Goal: Find specific page/section: Find specific page/section

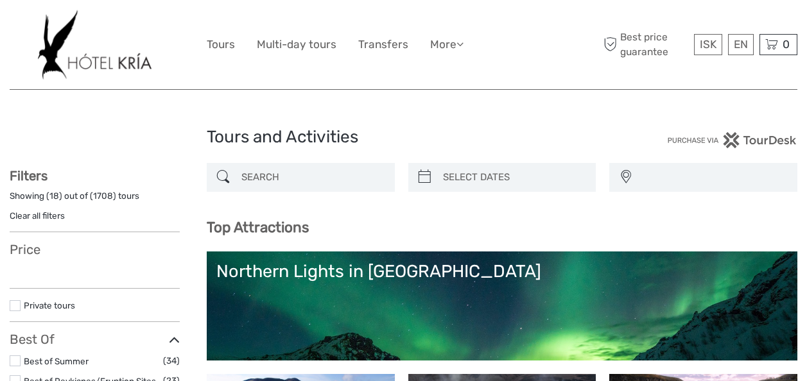
select select
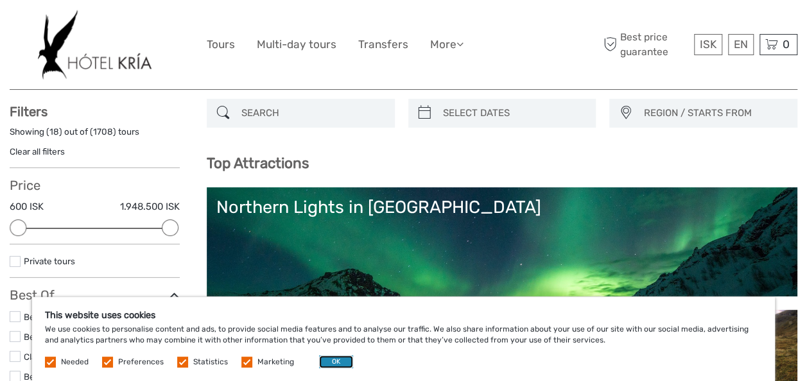
click at [330, 356] on button "OK" at bounding box center [336, 362] width 34 height 13
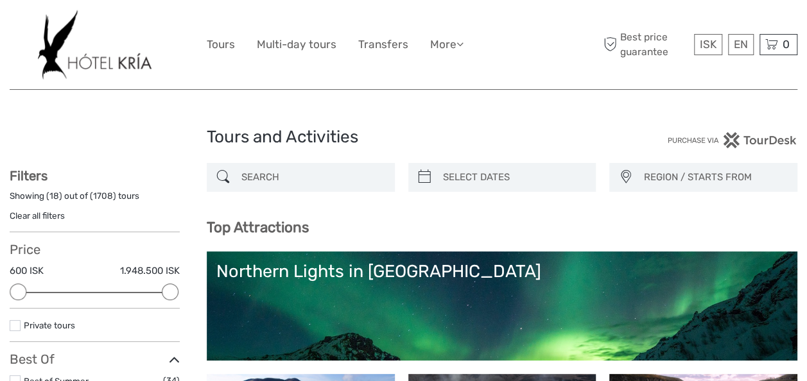
click at [69, 64] on img at bounding box center [95, 45] width 114 height 70
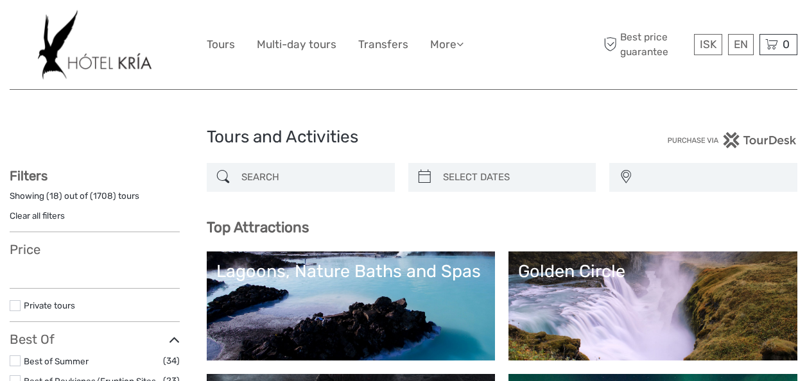
select select
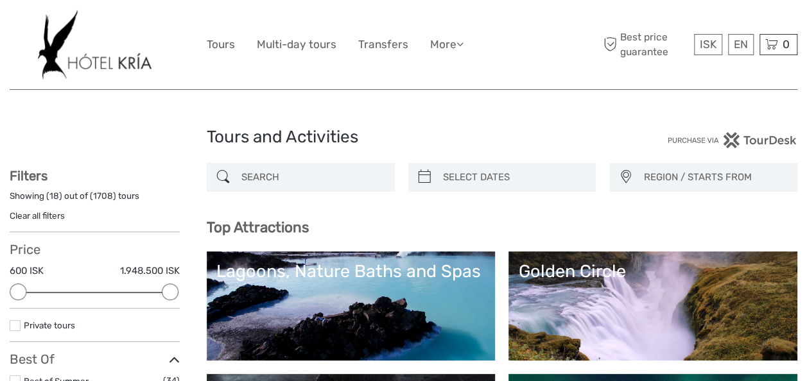
click at [90, 141] on div "Tours and Activities Tours and Activities" at bounding box center [404, 142] width 788 height 41
click at [81, 64] on img at bounding box center [95, 45] width 114 height 70
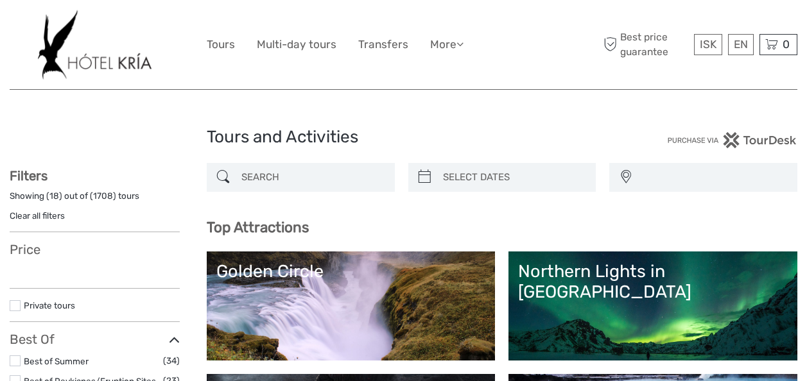
select select
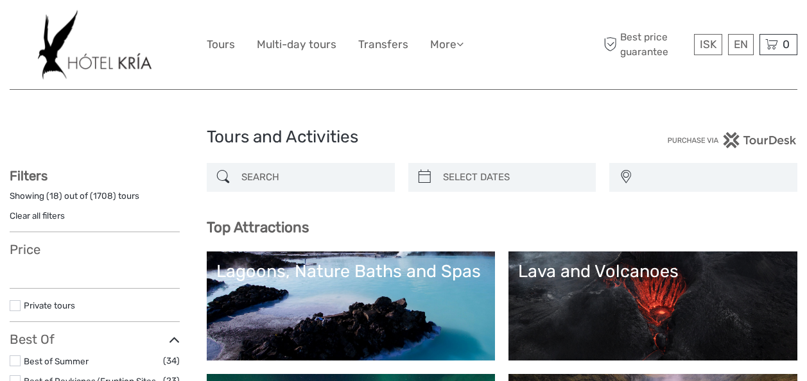
select select
